Goal: Task Accomplishment & Management: Use online tool/utility

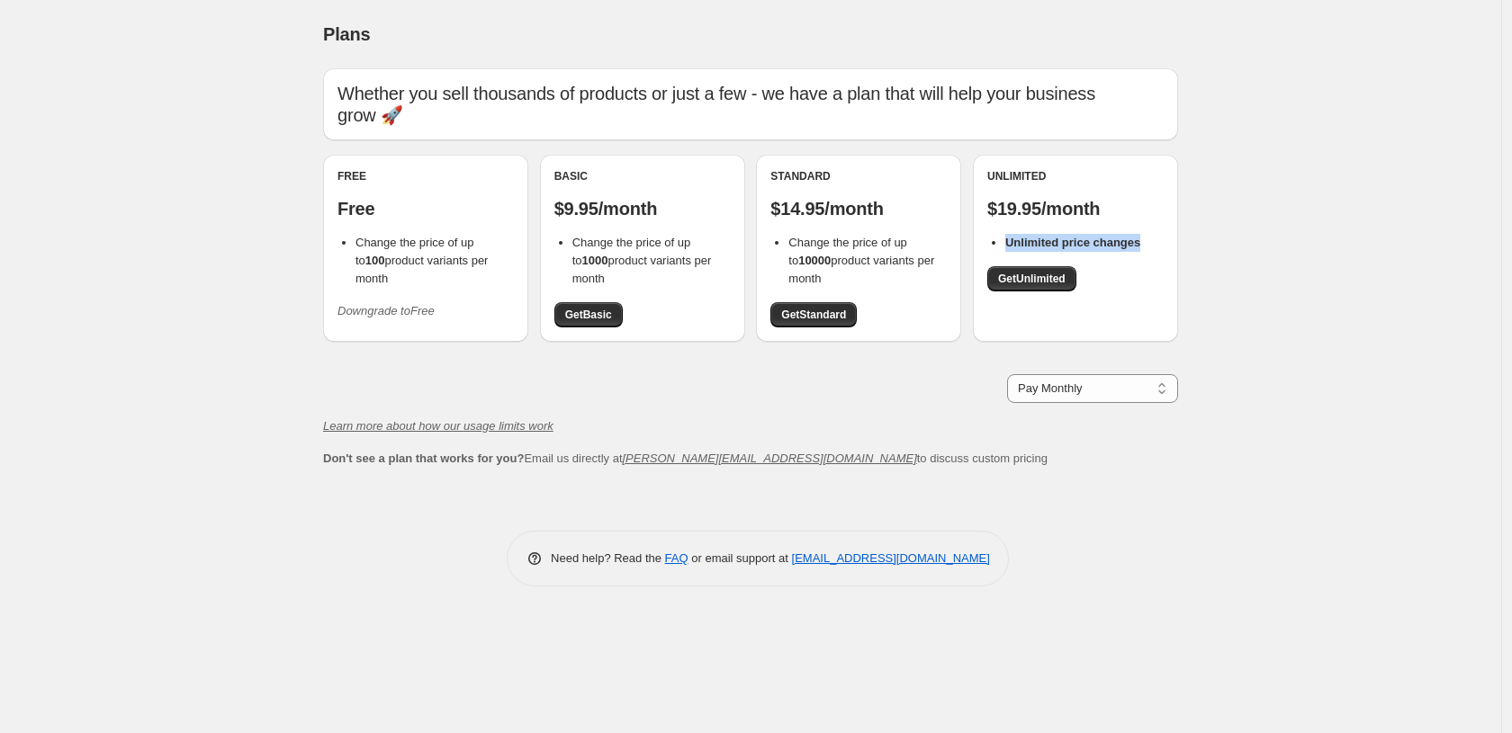
drag, startPoint x: 1163, startPoint y: 216, endPoint x: 1001, endPoint y: 214, distance: 162.0
click at [1001, 214] on div "Unlimited $19.95/month Unlimited price changes Get Unlimited" at bounding box center [1075, 248] width 205 height 187
drag, startPoint x: 688, startPoint y: 185, endPoint x: 560, endPoint y: 185, distance: 128.7
click at [560, 198] on p "$9.95/month" at bounding box center [642, 209] width 176 height 22
click at [676, 198] on p "$9.95/month" at bounding box center [642, 209] width 176 height 22
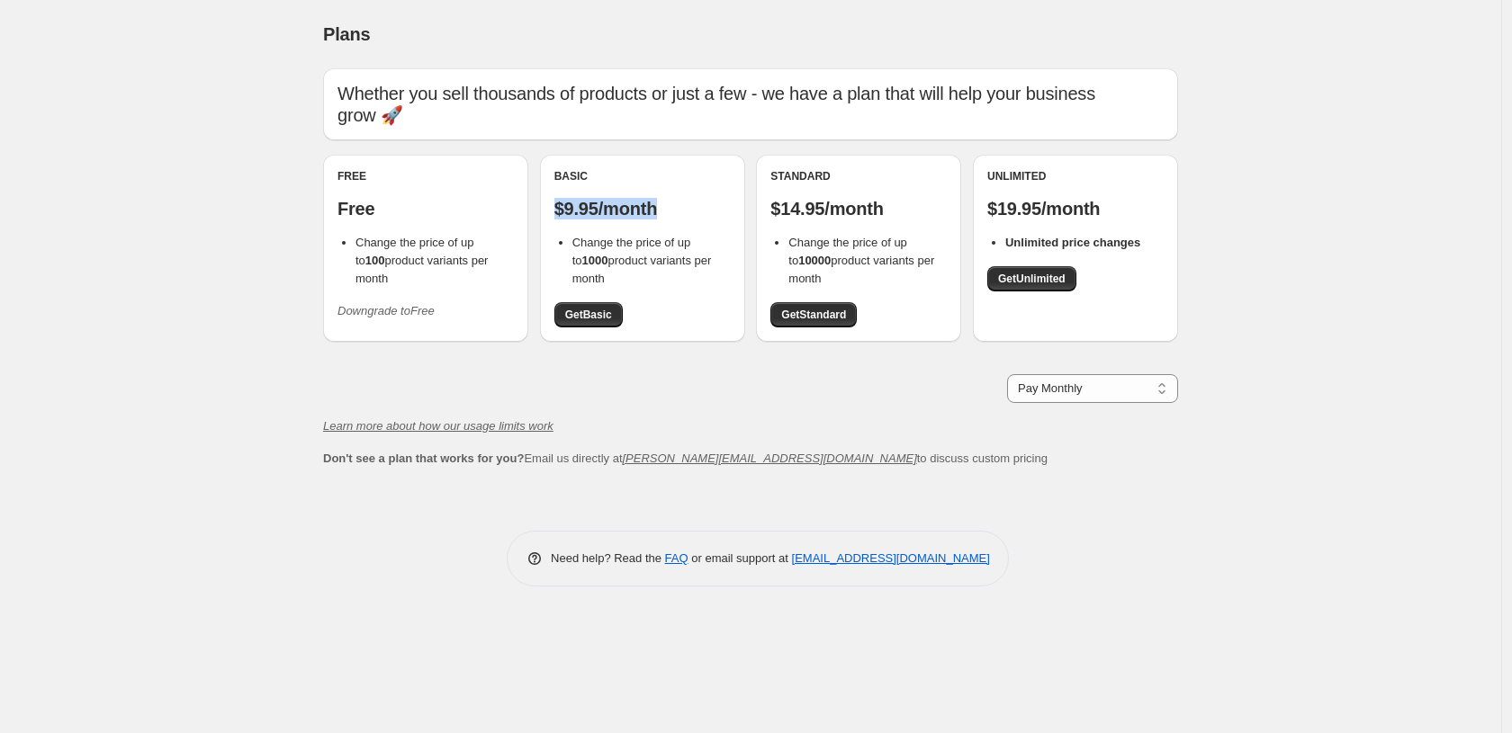
drag, startPoint x: 676, startPoint y: 187, endPoint x: 550, endPoint y: 193, distance: 126.1
click at [550, 193] on div "Basic $9.95/month Change the price of up to 1000 product variants per month Get…" at bounding box center [642, 248] width 205 height 187
drag, startPoint x: 610, startPoint y: 259, endPoint x: 572, endPoint y: 227, distance: 49.8
click at [572, 234] on li "Change the price of up to 1000 product variants per month" at bounding box center [651, 261] width 158 height 54
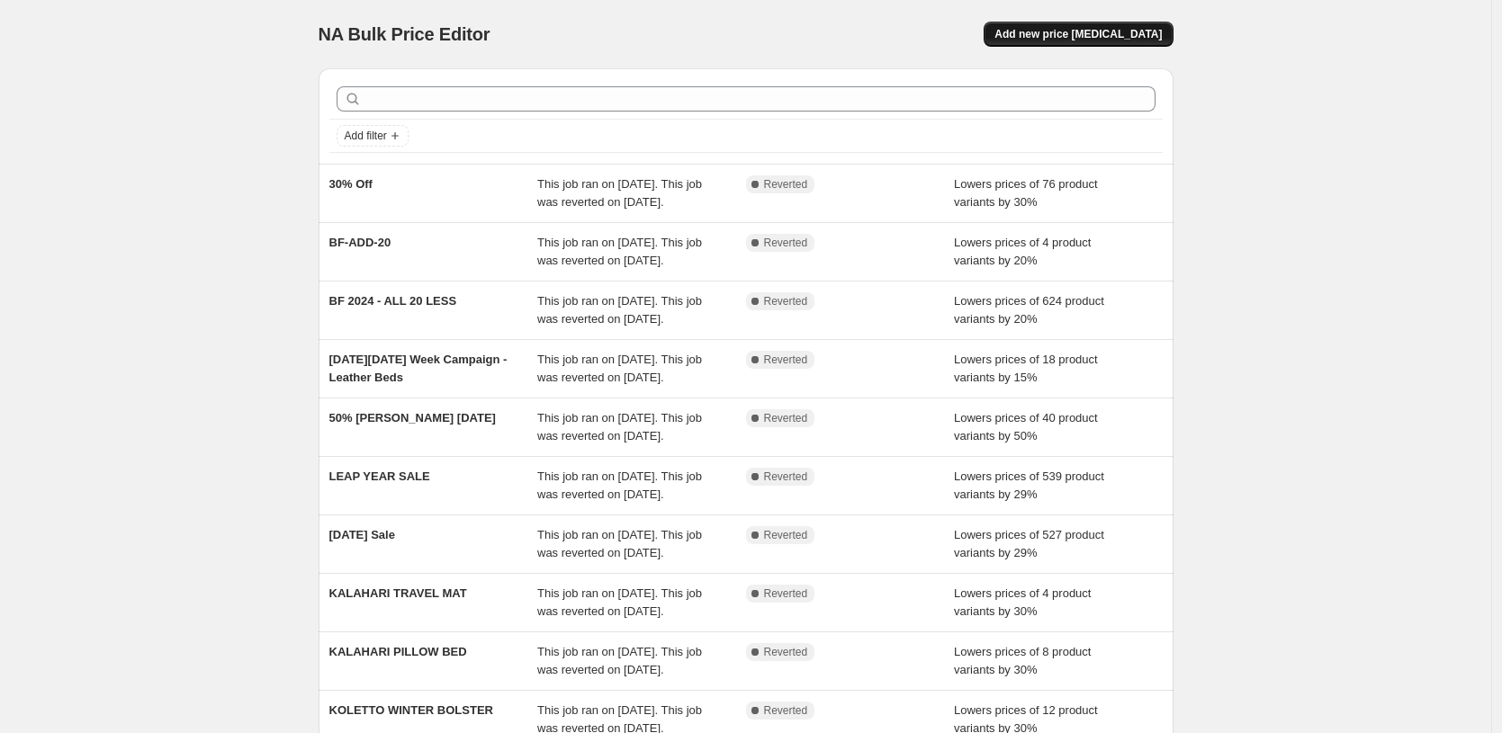
click at [1120, 44] on button "Add new price [MEDICAL_DATA]" at bounding box center [1077, 34] width 189 height 25
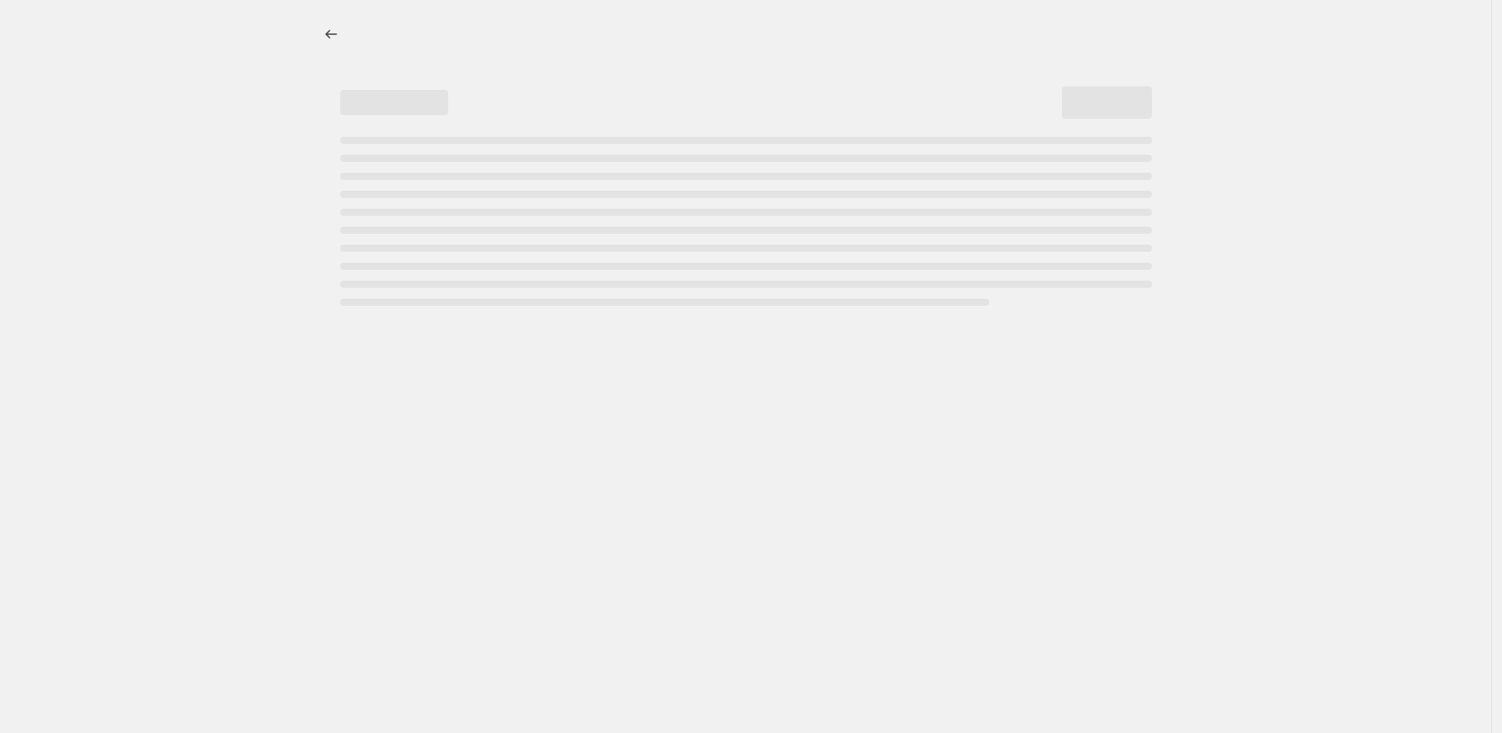
select select "percentage"
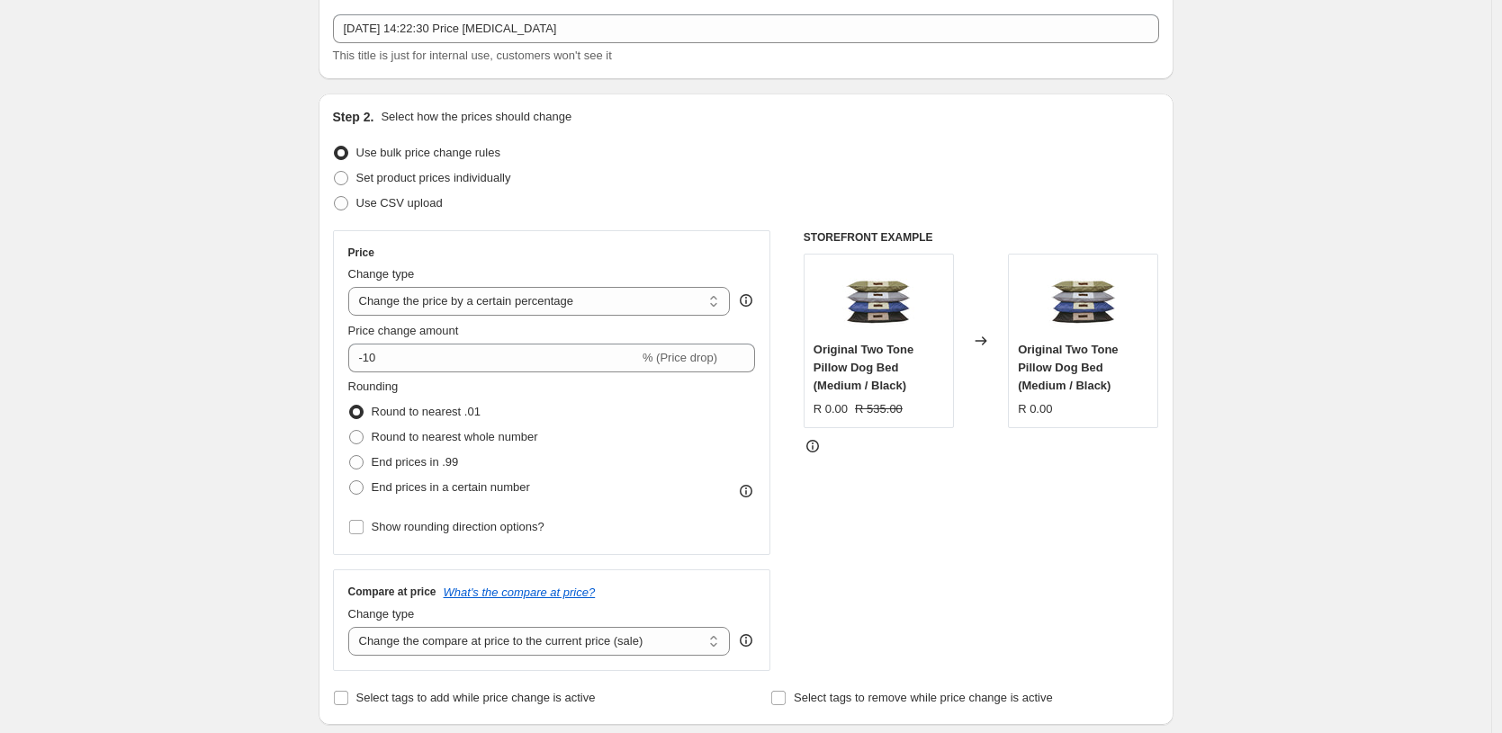
scroll to position [103, 0]
click at [461, 299] on select "Change the price to a certain amount Change the price by a certain amount Chang…" at bounding box center [539, 299] width 382 height 29
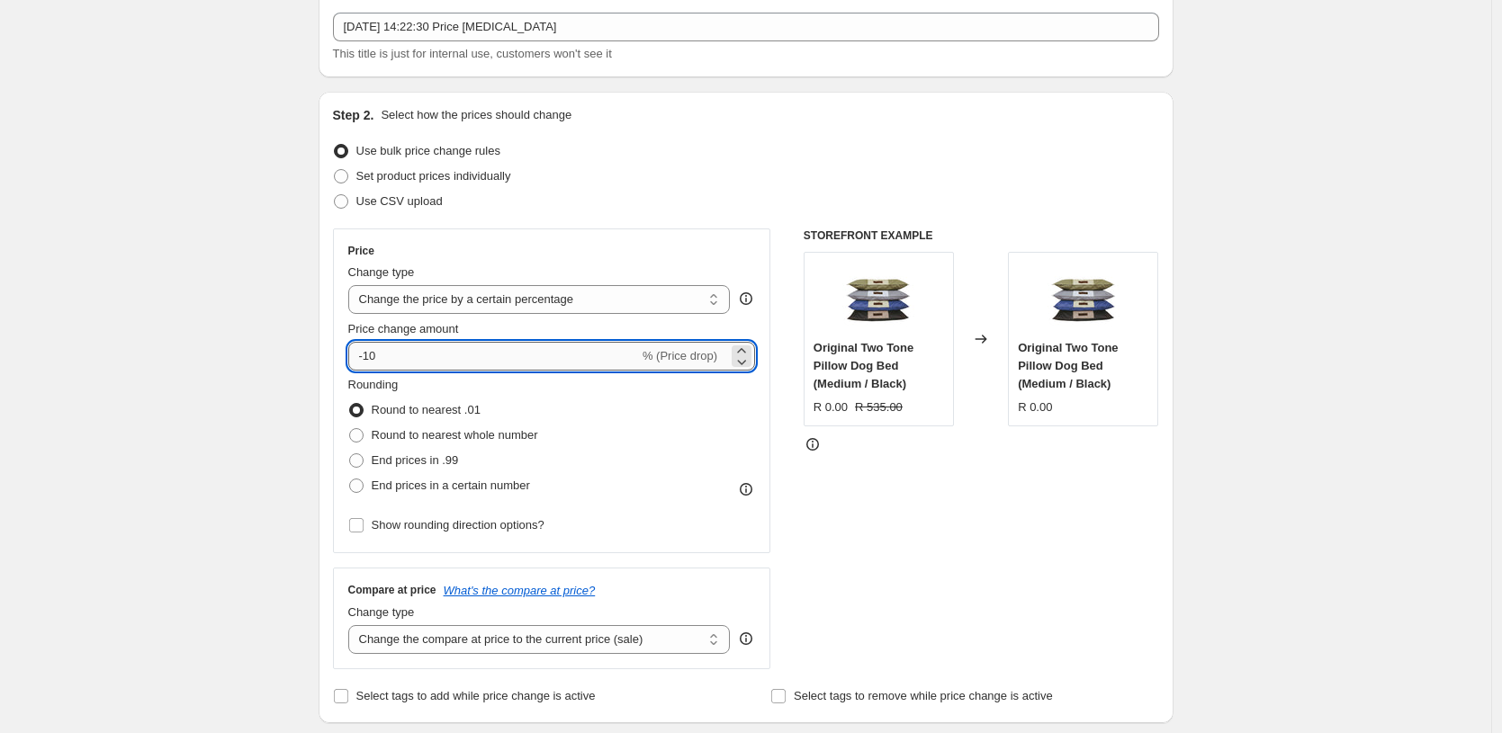
click at [519, 355] on input "-10" at bounding box center [493, 356] width 291 height 29
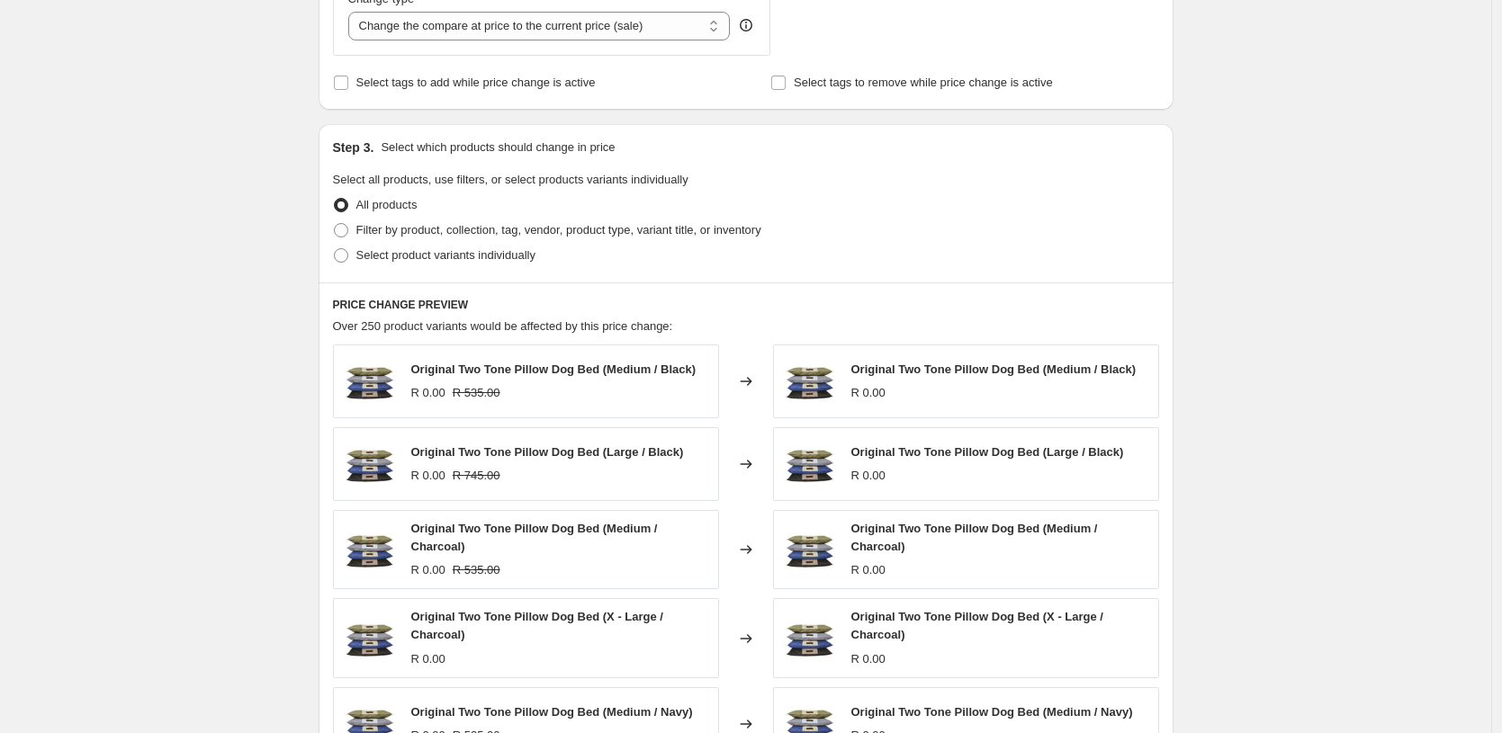
scroll to position [720, 0]
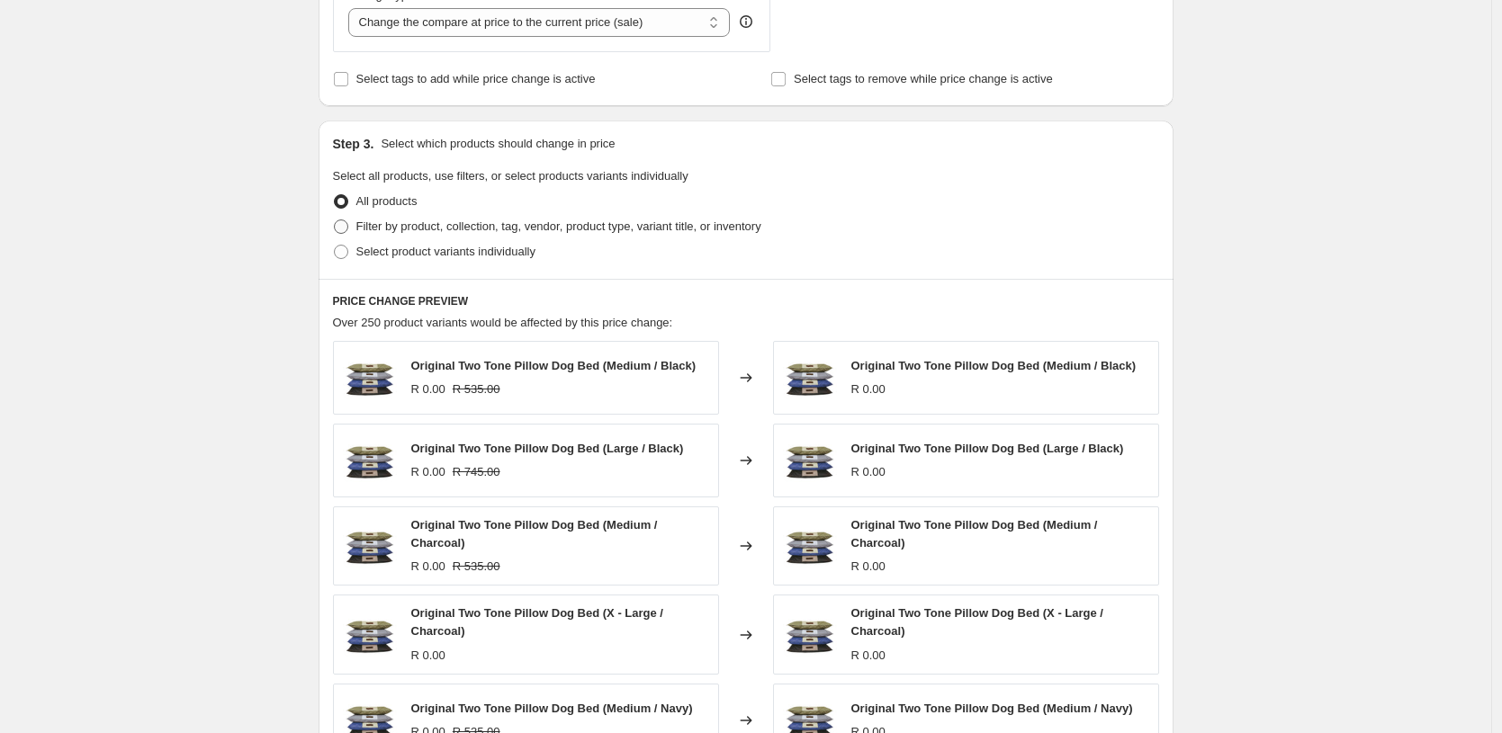
click at [388, 235] on label "Filter by product, collection, tag, vendor, product type, variant title, or inv…" at bounding box center [547, 226] width 428 height 25
click at [335, 220] on input "Filter by product, collection, tag, vendor, product type, variant title, or inv…" at bounding box center [334, 220] width 1 height 1
radio input "true"
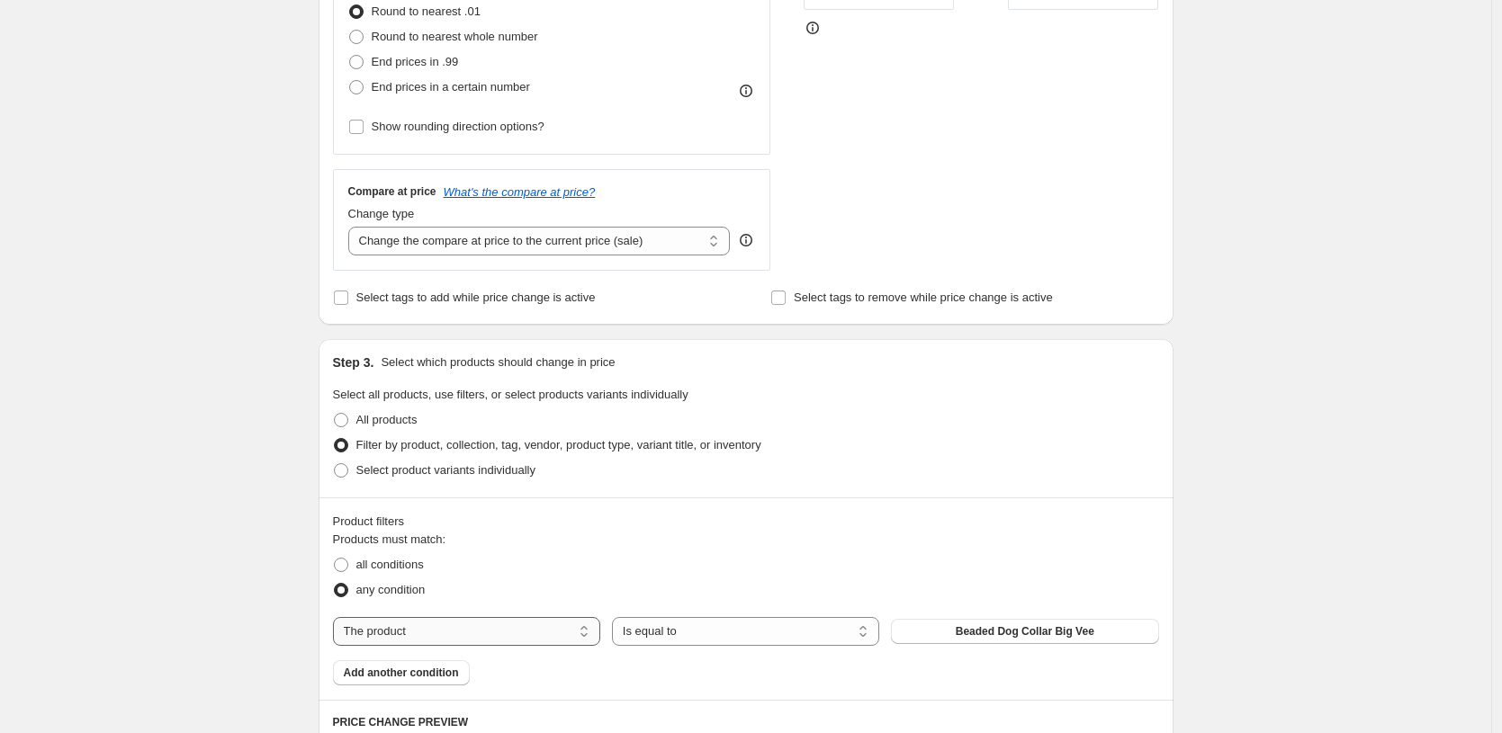
scroll to position [0, 0]
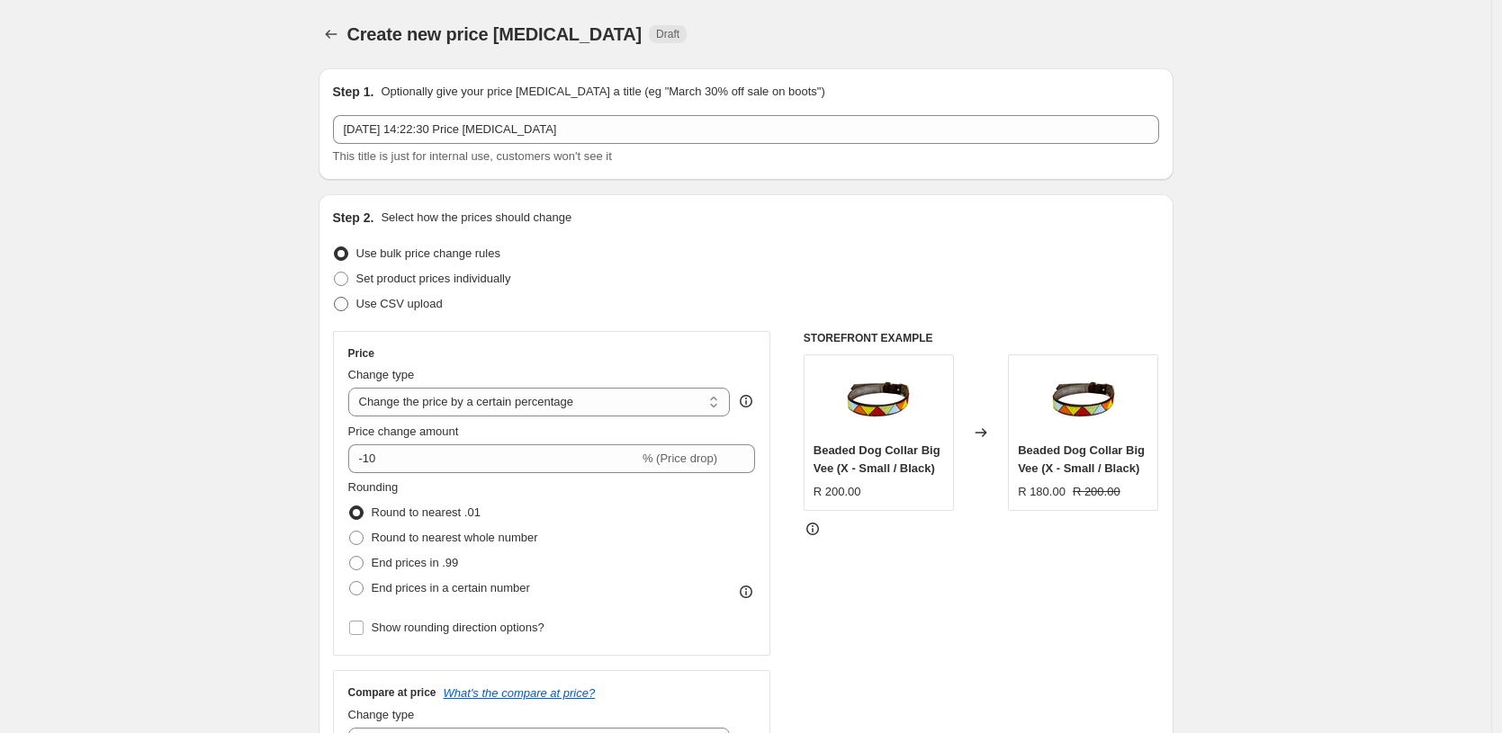
click at [412, 301] on span "Use CSV upload" at bounding box center [399, 303] width 86 height 13
click at [335, 298] on input "Use CSV upload" at bounding box center [334, 297] width 1 height 1
radio input "true"
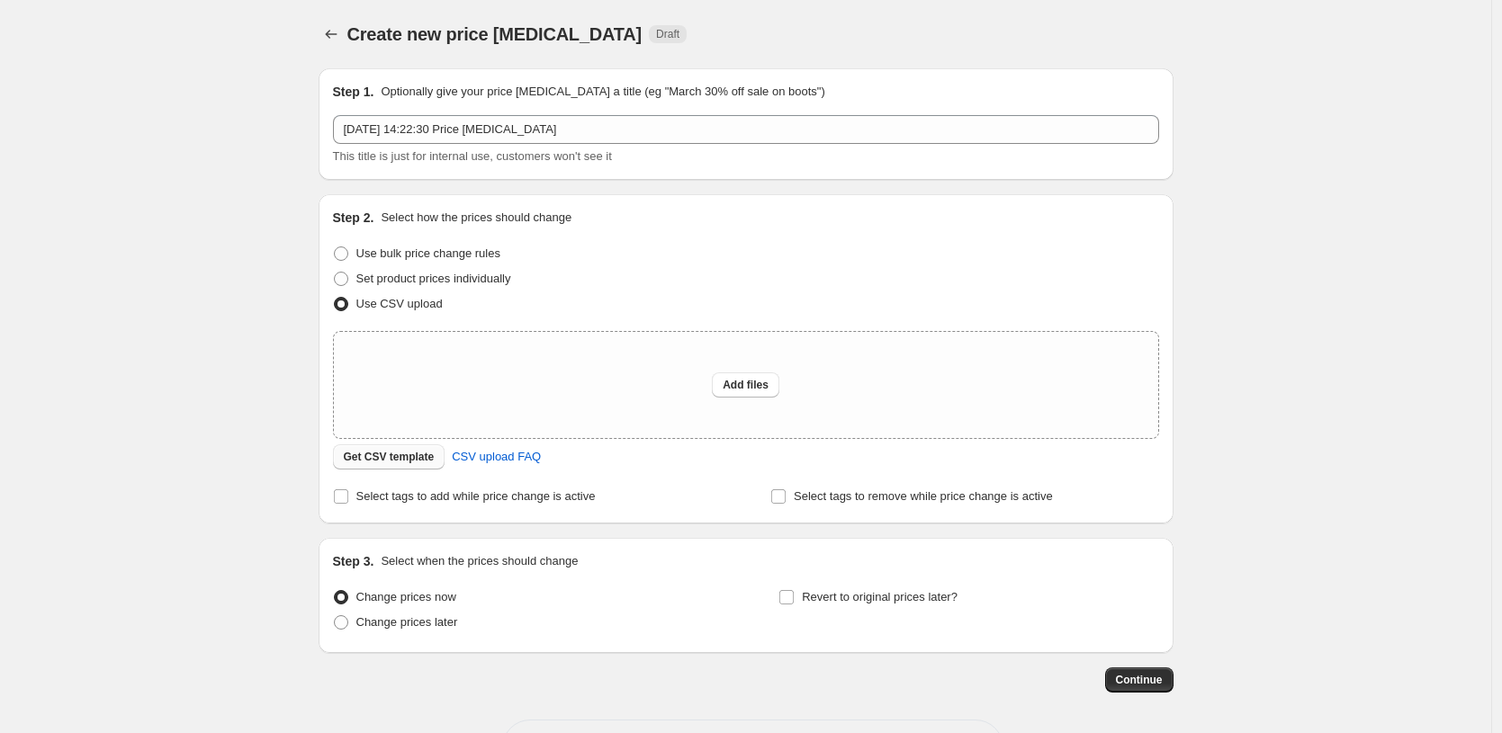
click at [422, 466] on button "Get CSV template" at bounding box center [389, 456] width 112 height 25
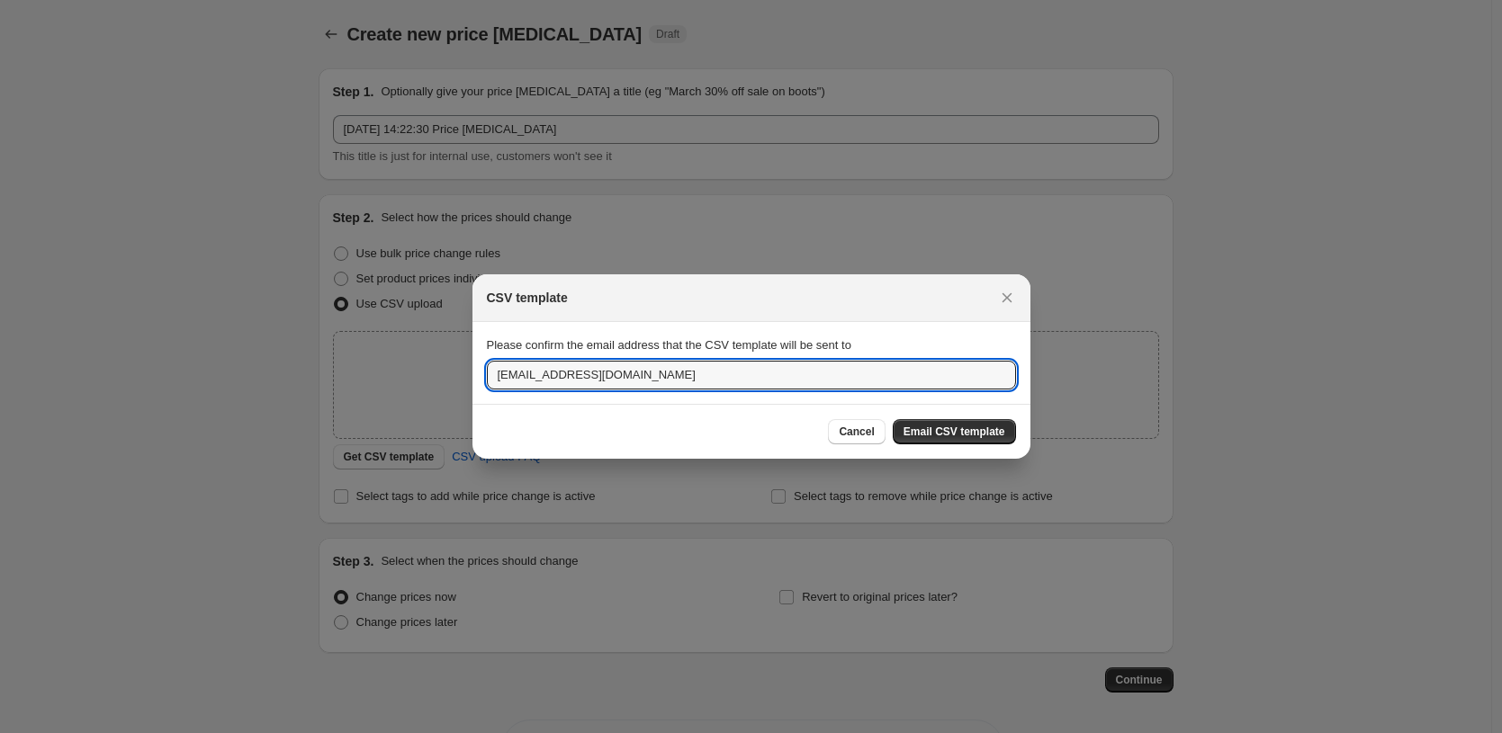
drag, startPoint x: 741, startPoint y: 375, endPoint x: 468, endPoint y: 368, distance: 272.7
type input "[EMAIL_ADDRESS][DOMAIN_NAME]"
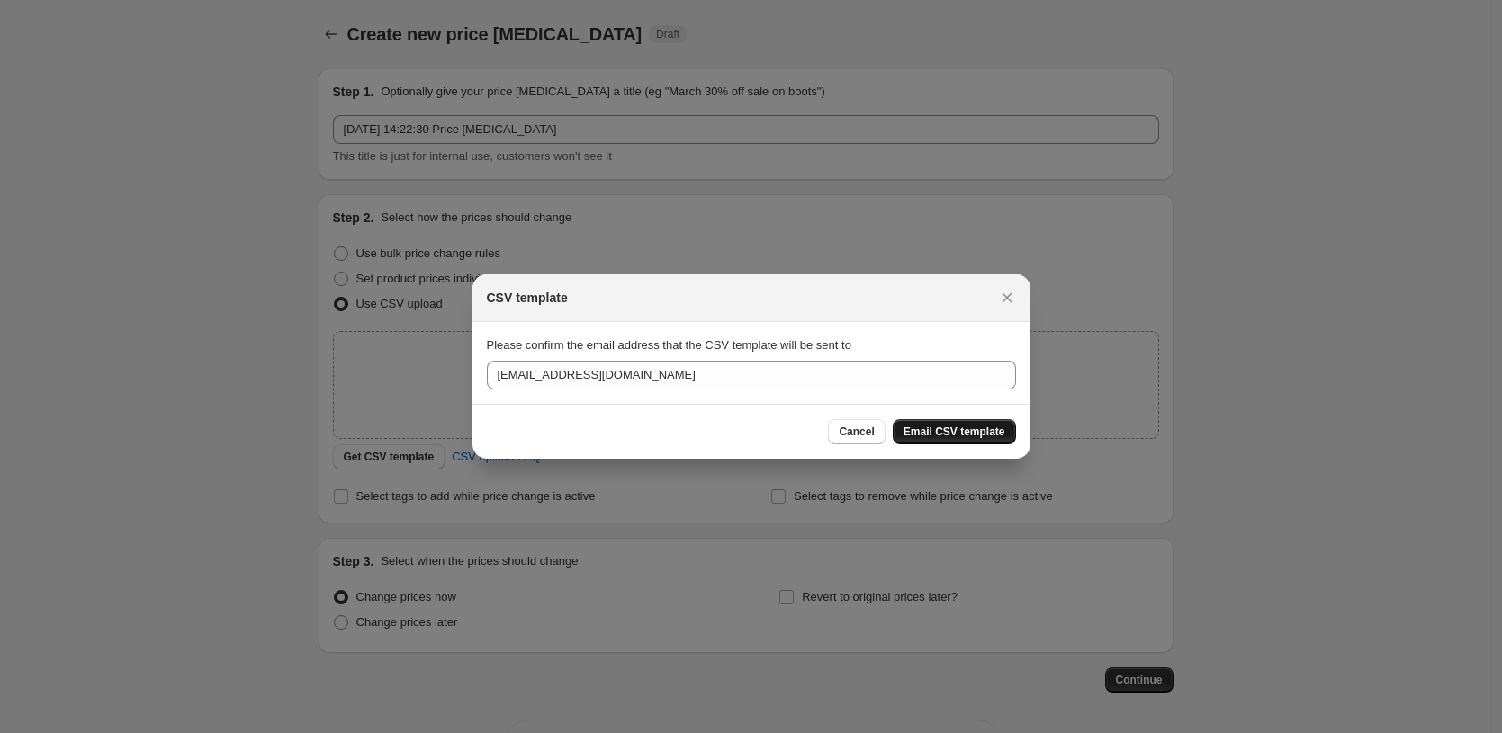
click at [982, 431] on span "Email CSV template" at bounding box center [954, 432] width 102 height 14
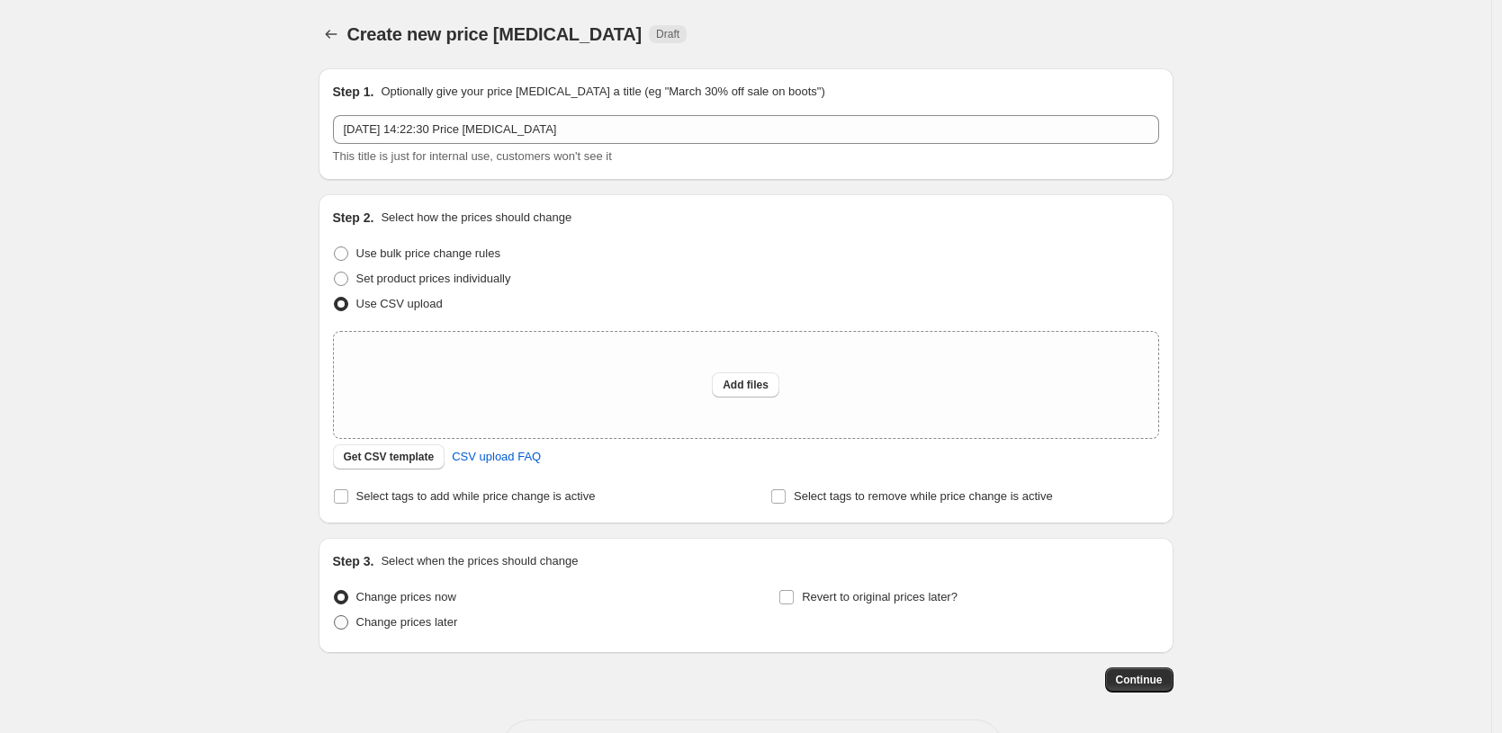
click at [431, 624] on span "Change prices later" at bounding box center [407, 621] width 102 height 13
click at [335, 616] on input "Change prices later" at bounding box center [334, 615] width 1 height 1
radio input "true"
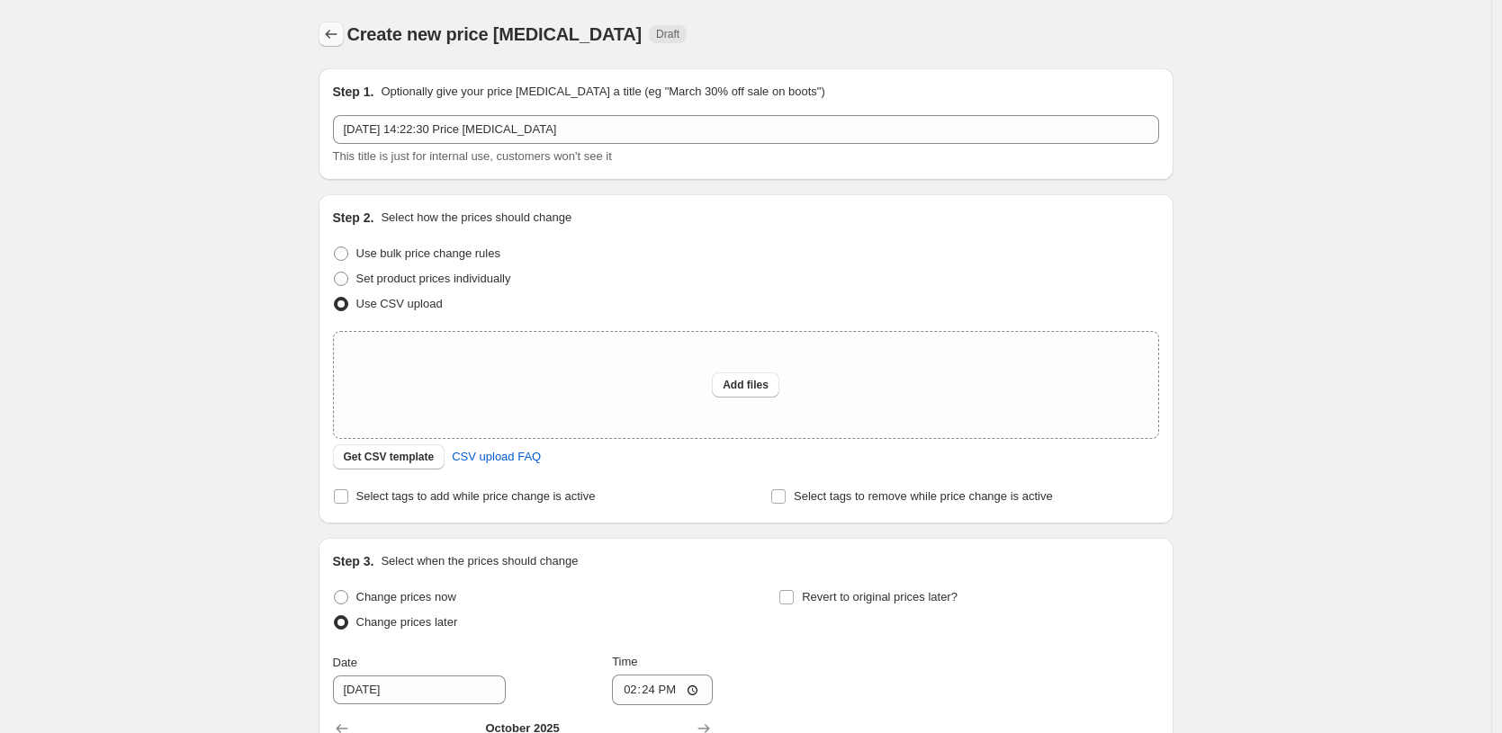
click at [336, 40] on icon "Price change jobs" at bounding box center [331, 34] width 18 height 18
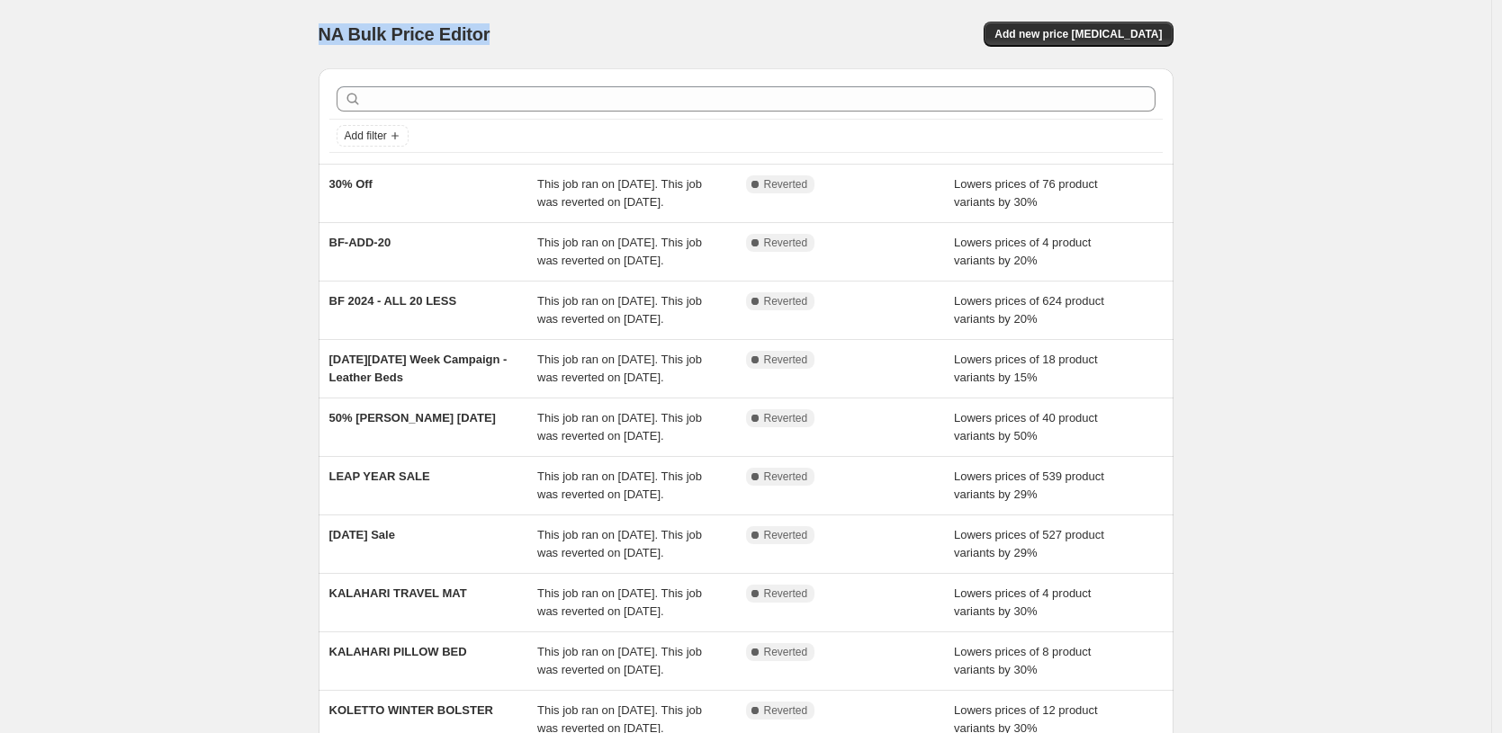
drag, startPoint x: 504, startPoint y: 29, endPoint x: 320, endPoint y: 29, distance: 183.6
click at [320, 29] on div "NA Bulk Price Editor. This page is ready NA Bulk Price Editor Add new price [ME…" at bounding box center [746, 463] width 898 height 927
copy span "NA Bulk Price Editor"
